Goal: Task Accomplishment & Management: Use online tool/utility

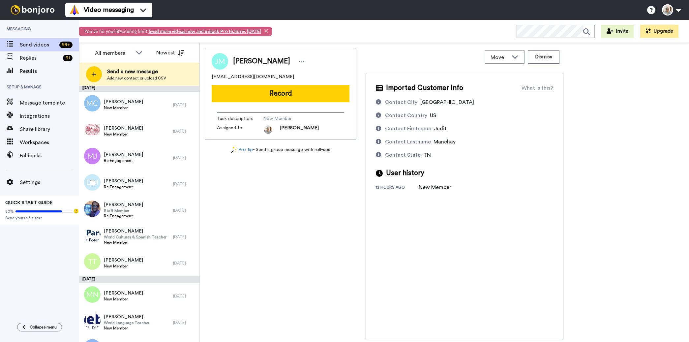
scroll to position [386, 0]
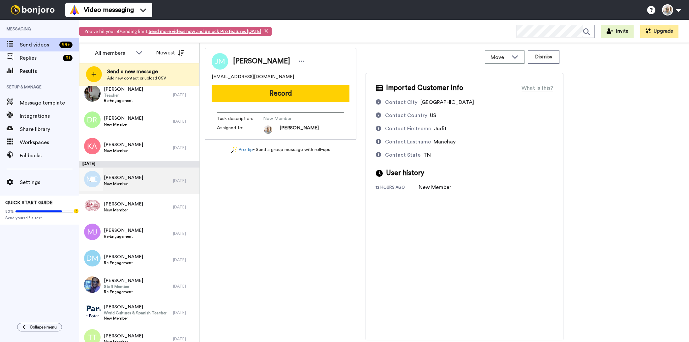
click at [119, 181] on span "New Member" at bounding box center [123, 183] width 39 height 5
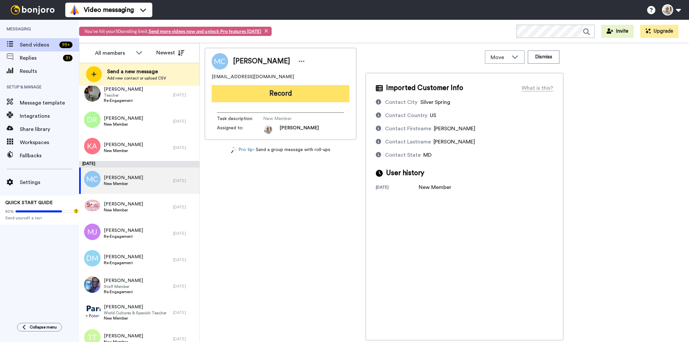
click at [299, 95] on button "Record" at bounding box center [281, 93] width 138 height 17
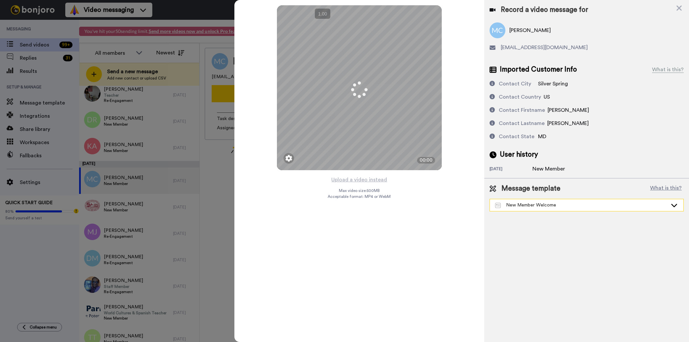
click at [519, 205] on div "New Member Welcome" at bounding box center [581, 205] width 172 height 7
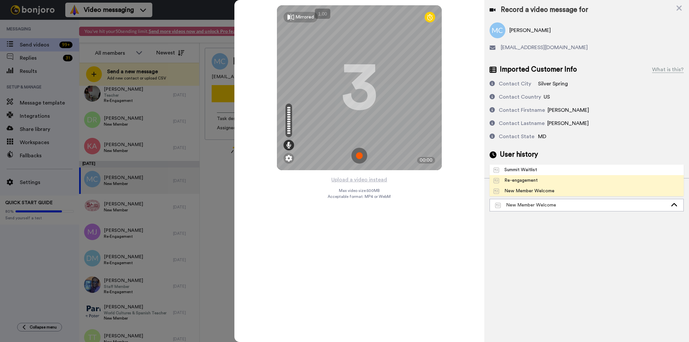
click at [517, 181] on div "Re-engagement" at bounding box center [515, 180] width 44 height 7
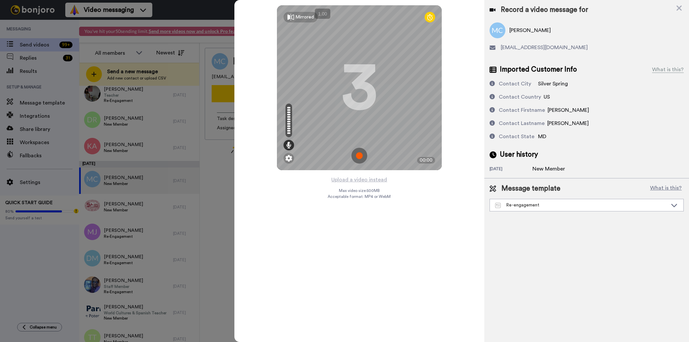
click at [53, 31] on div at bounding box center [344, 171] width 689 height 342
click at [678, 6] on icon at bounding box center [678, 8] width 7 height 8
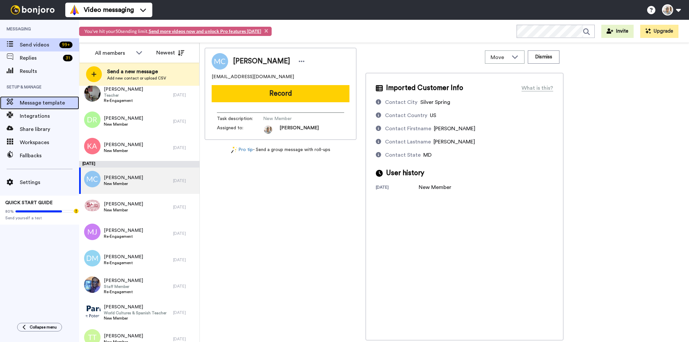
click at [36, 102] on span "Message template" at bounding box center [49, 103] width 59 height 8
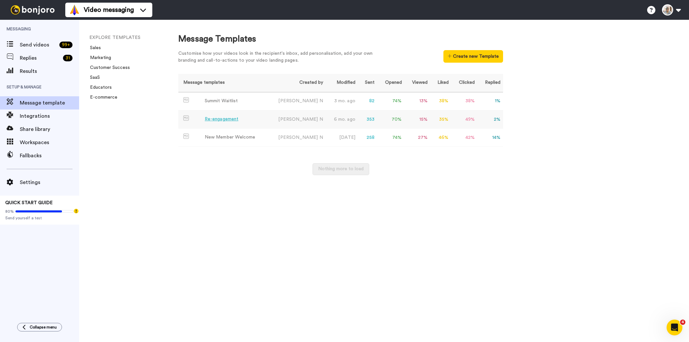
click at [218, 120] on div "Re-engagement" at bounding box center [222, 119] width 34 height 7
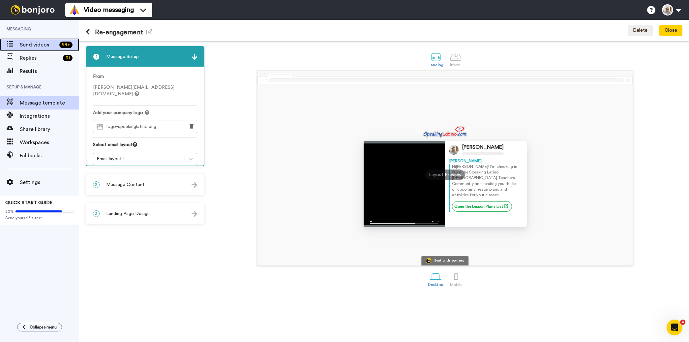
click at [27, 44] on span "Send videos" at bounding box center [38, 45] width 37 height 8
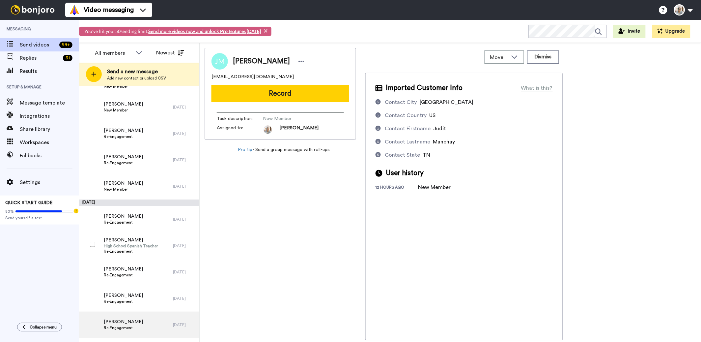
scroll to position [1267, 0]
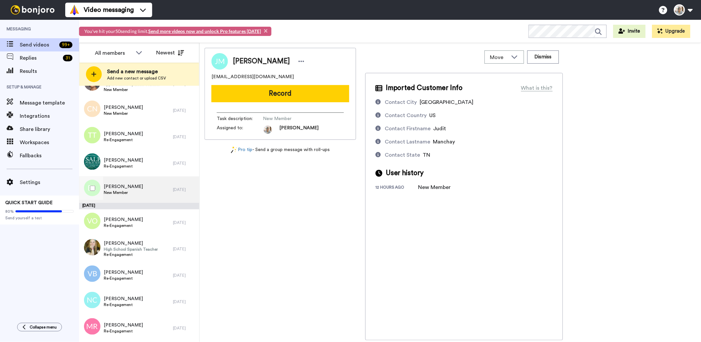
click at [139, 194] on div "Blanca Lozano New Member" at bounding box center [126, 189] width 94 height 26
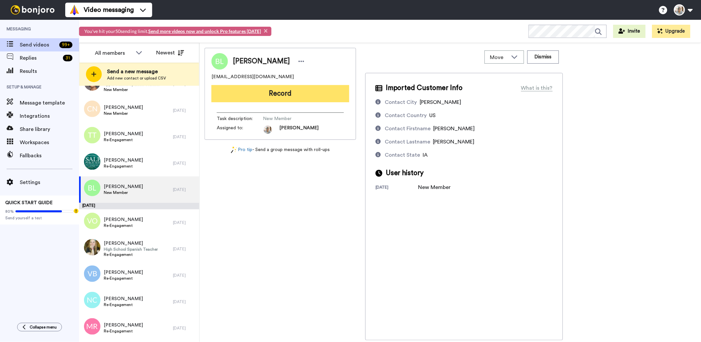
click at [270, 96] on button "Record" at bounding box center [281, 93] width 138 height 17
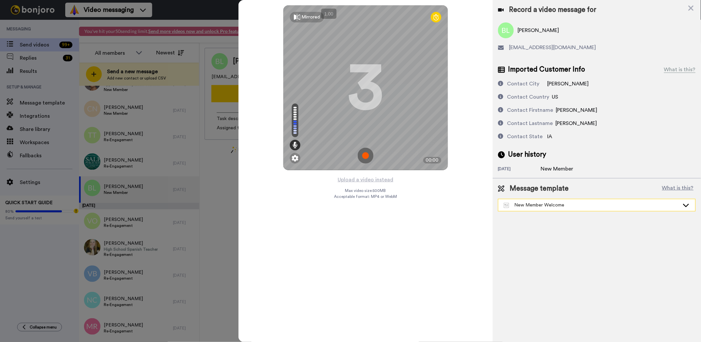
click at [550, 206] on div "New Member Welcome" at bounding box center [592, 205] width 176 height 7
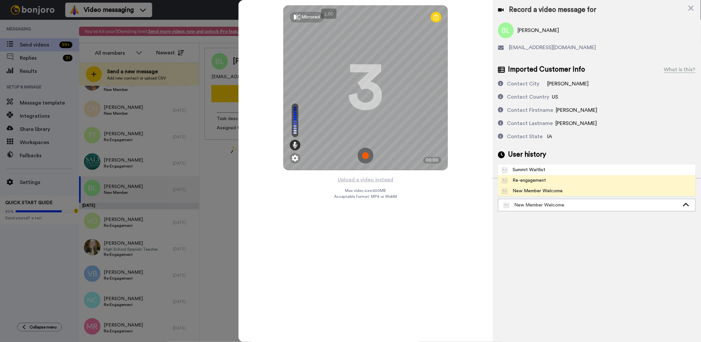
click at [544, 182] on div "Re-engagement" at bounding box center [524, 180] width 44 height 7
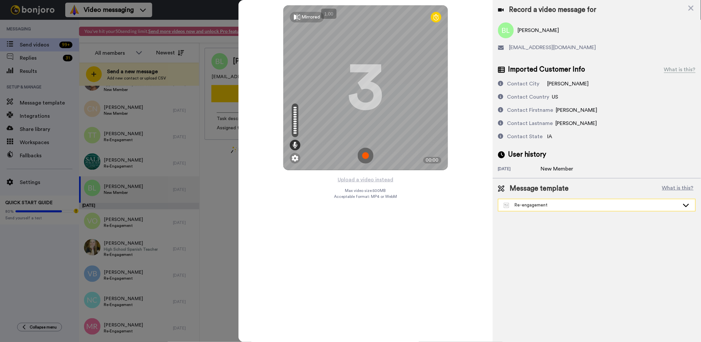
click at [539, 207] on div "Re-engagement" at bounding box center [592, 205] width 176 height 7
click at [688, 7] on icon at bounding box center [691, 8] width 7 height 8
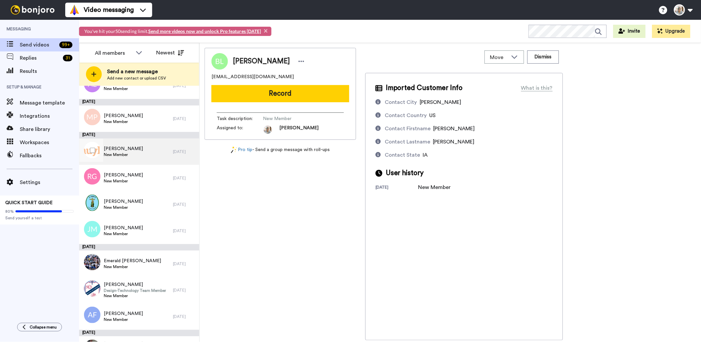
scroll to position [123, 0]
